Goal: Information Seeking & Learning: Understand process/instructions

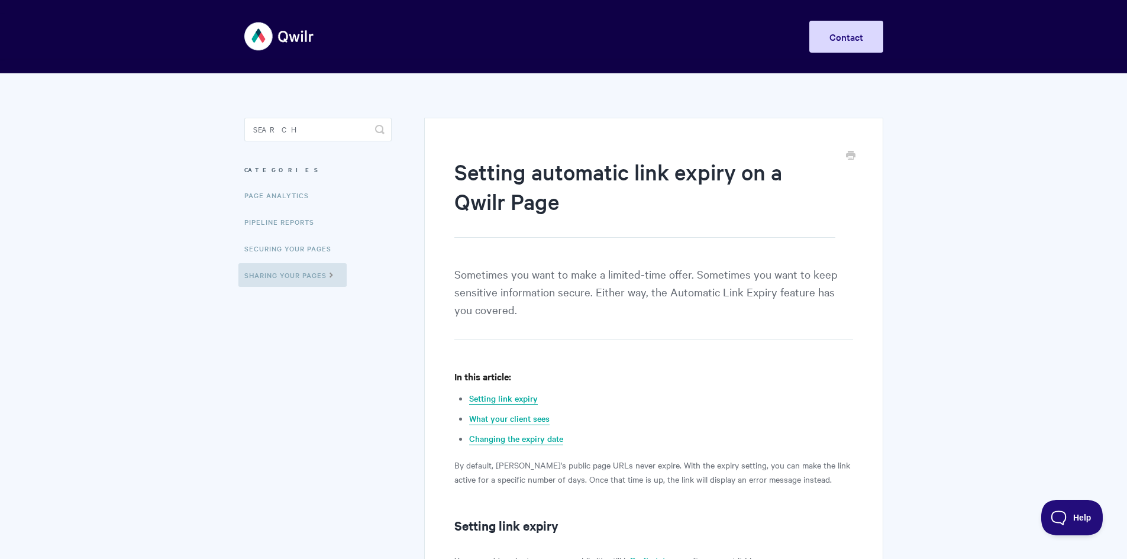
click at [525, 401] on link "Setting link expiry" at bounding box center [503, 398] width 69 height 13
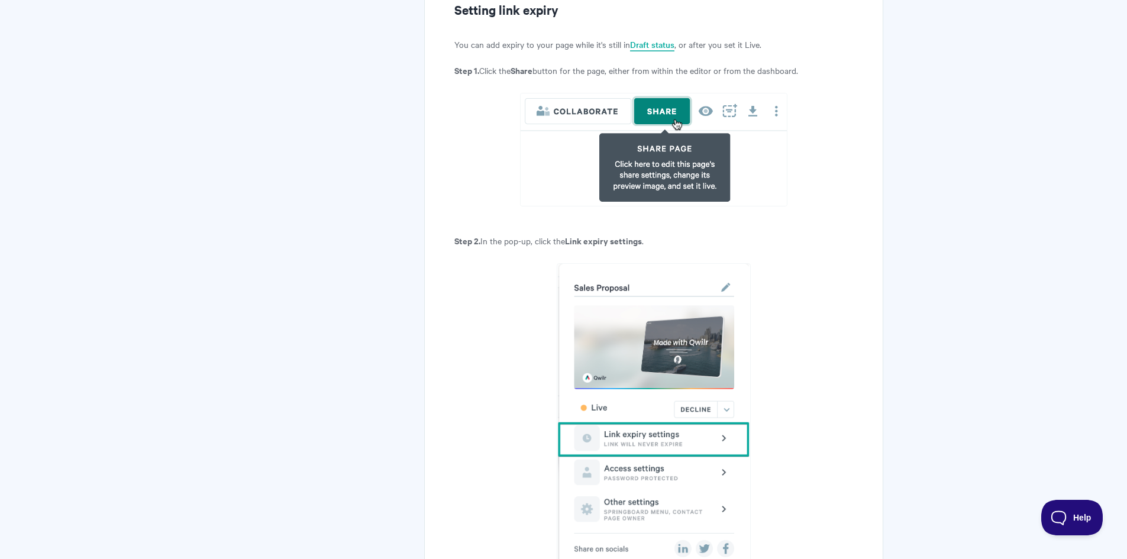
click at [651, 46] on link "Draft status" at bounding box center [652, 44] width 44 height 13
